Goal: Find specific page/section: Find specific page/section

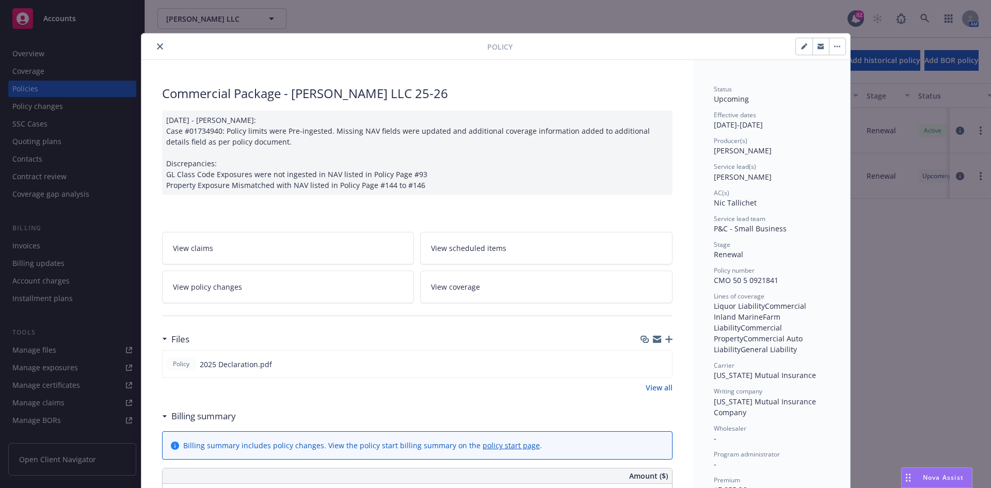
click at [157, 46] on icon "close" at bounding box center [160, 46] width 6 height 6
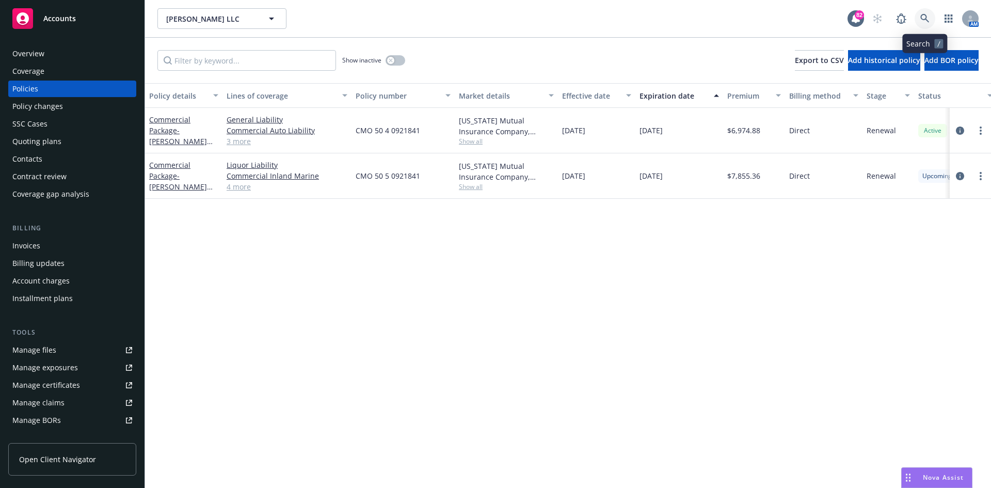
click at [930, 19] on link at bounding box center [924, 18] width 21 height 21
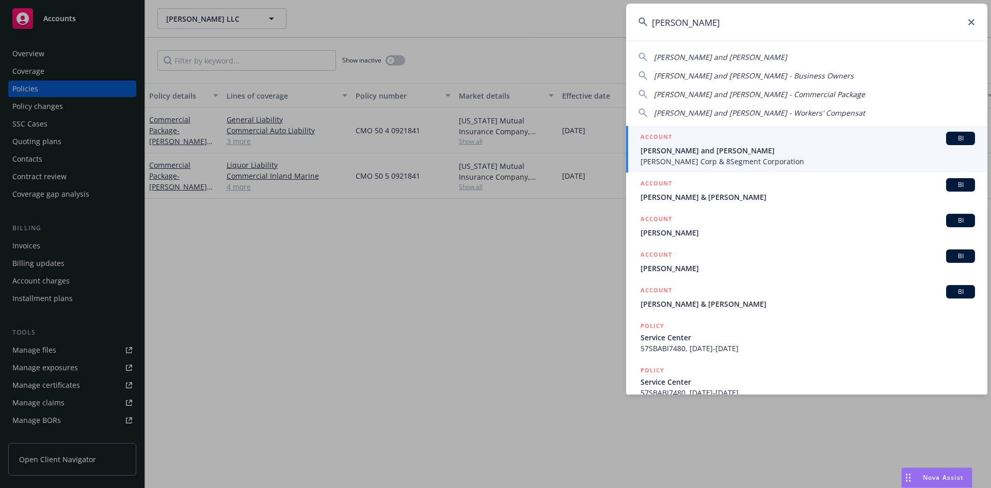
type input "[PERSON_NAME]"
click at [655, 137] on h5 "ACCOUNT" at bounding box center [655, 138] width 31 height 12
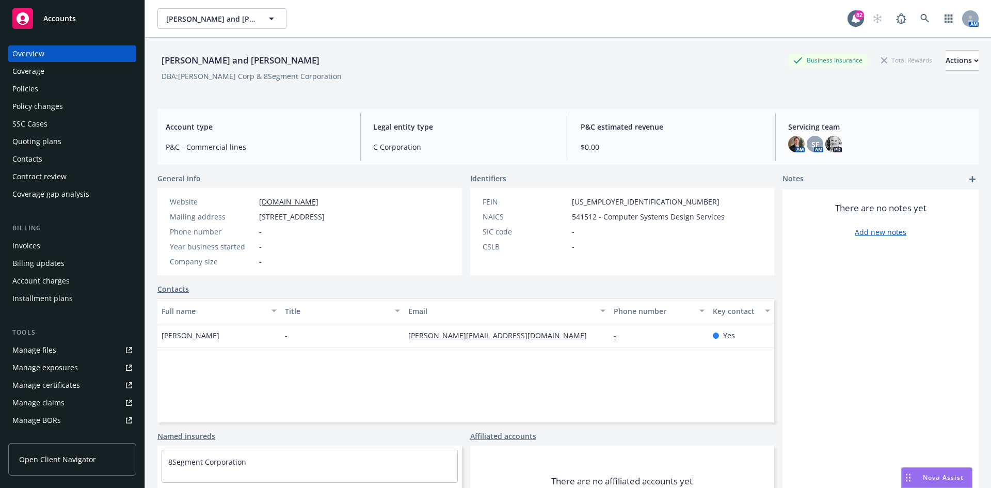
click at [50, 91] on div "Policies" at bounding box center [72, 89] width 120 height 17
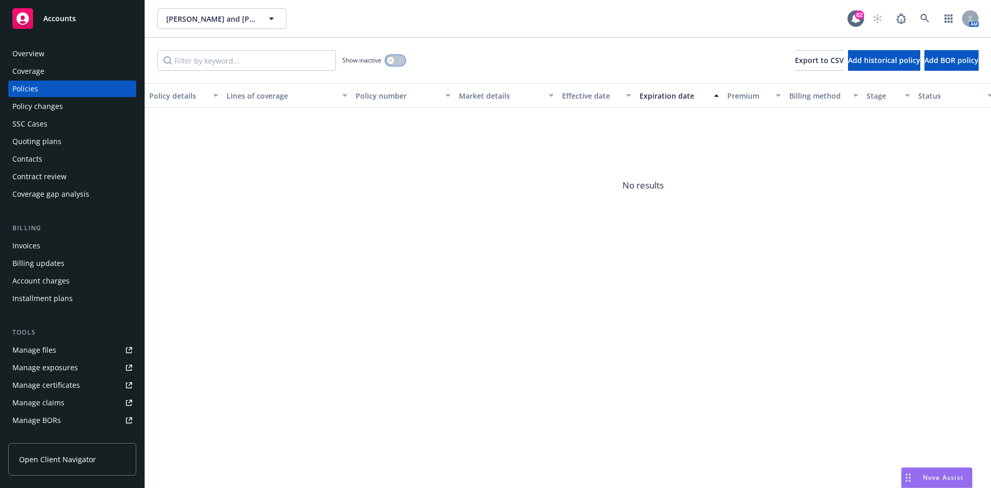
click at [392, 59] on icon "button" at bounding box center [391, 60] width 4 height 4
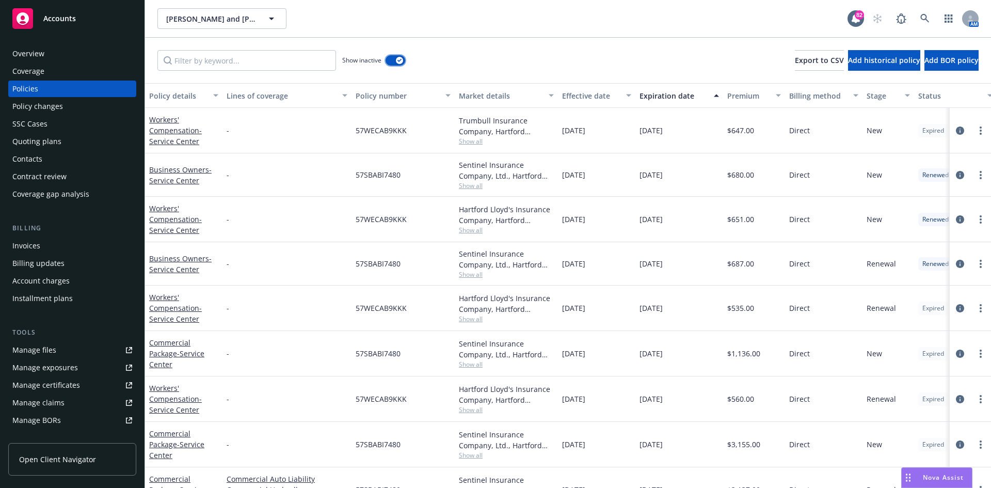
scroll to position [78, 0]
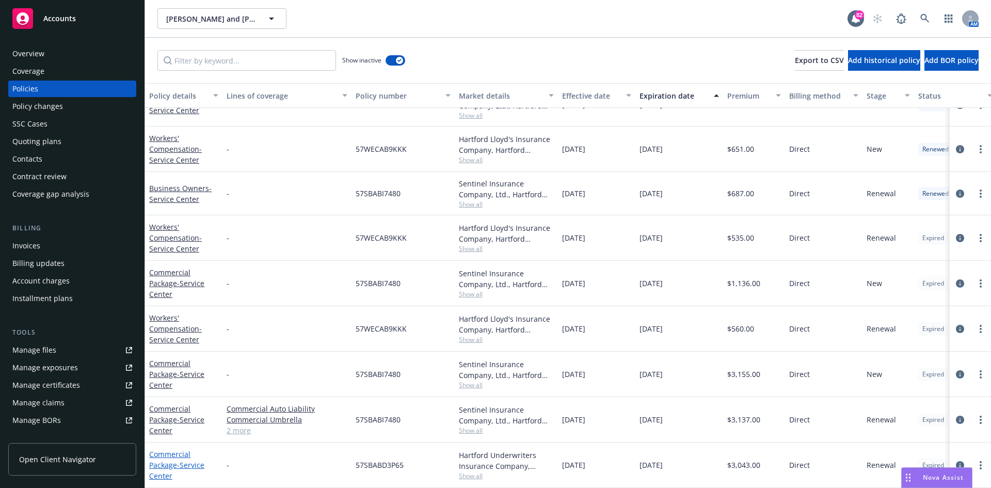
click at [177, 449] on link "Commercial Package - Service Center" at bounding box center [176, 464] width 55 height 31
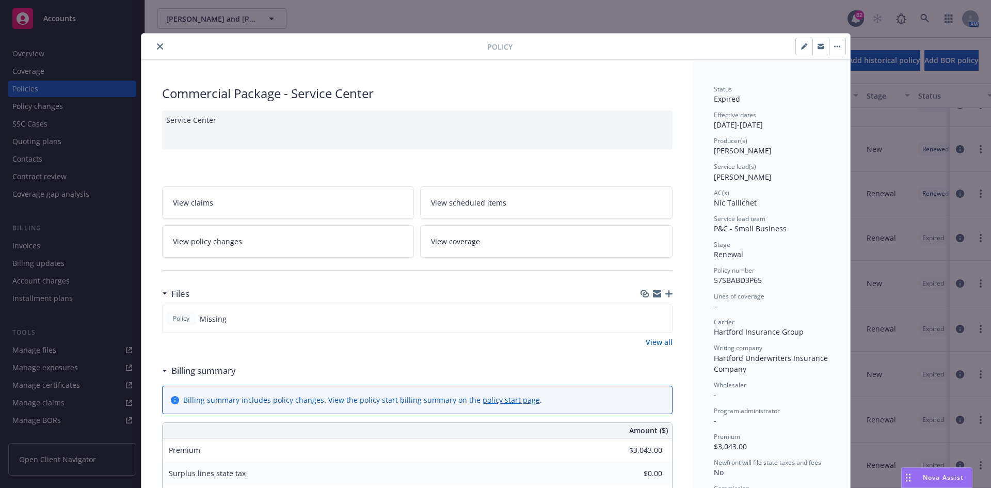
click at [157, 48] on icon "close" at bounding box center [160, 46] width 6 height 6
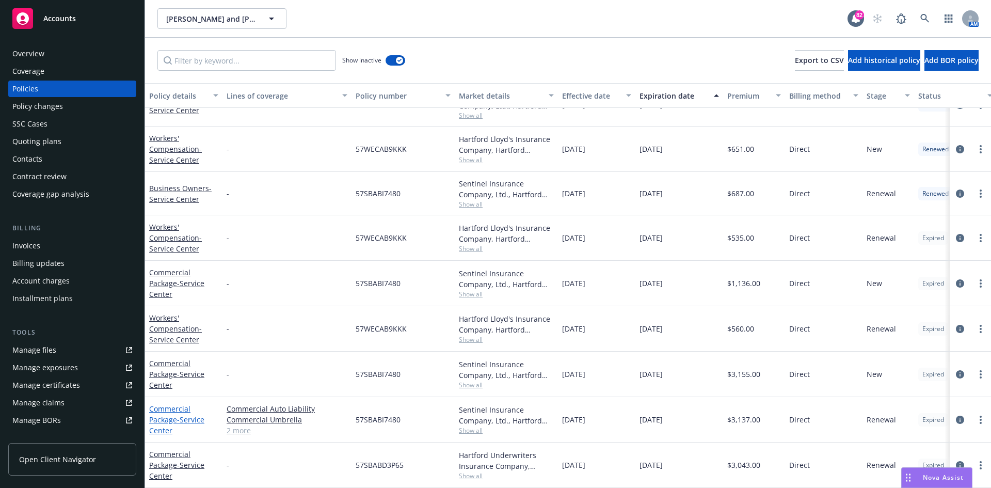
click at [171, 404] on link "Commercial Package - Service Center" at bounding box center [176, 419] width 55 height 31
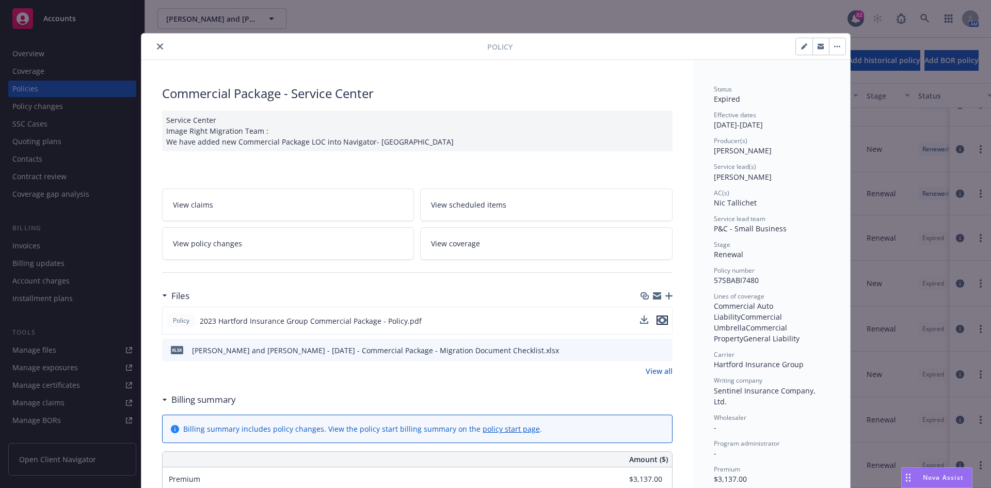
click at [662, 318] on icon "preview file" at bounding box center [661, 319] width 9 height 7
